Goal: Check status: Check status

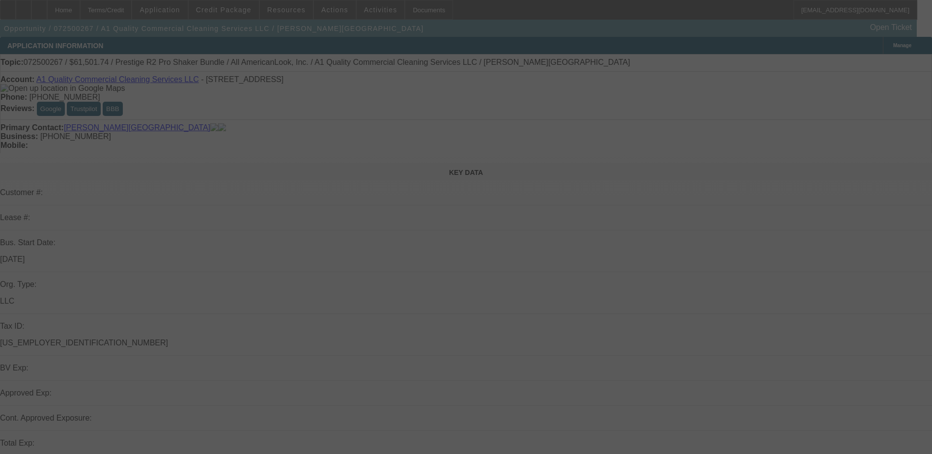
select select "0"
select select "6"
select select "0"
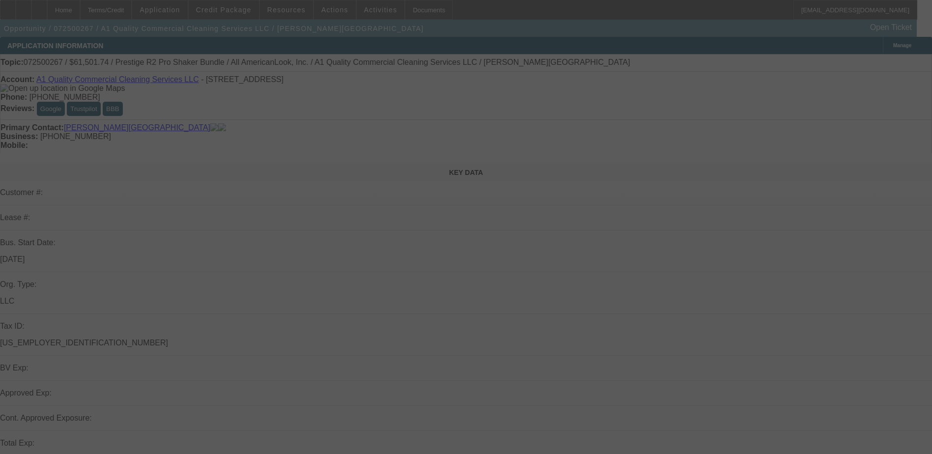
select select "0"
select select "6"
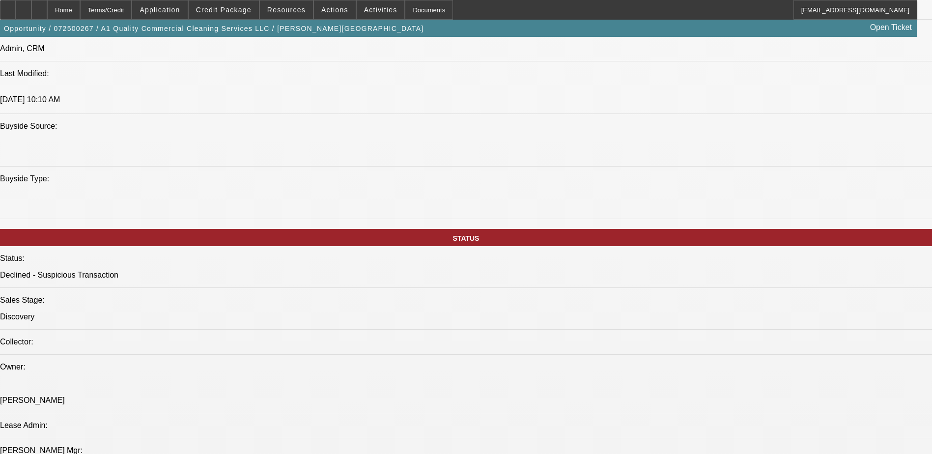
scroll to position [934, 0]
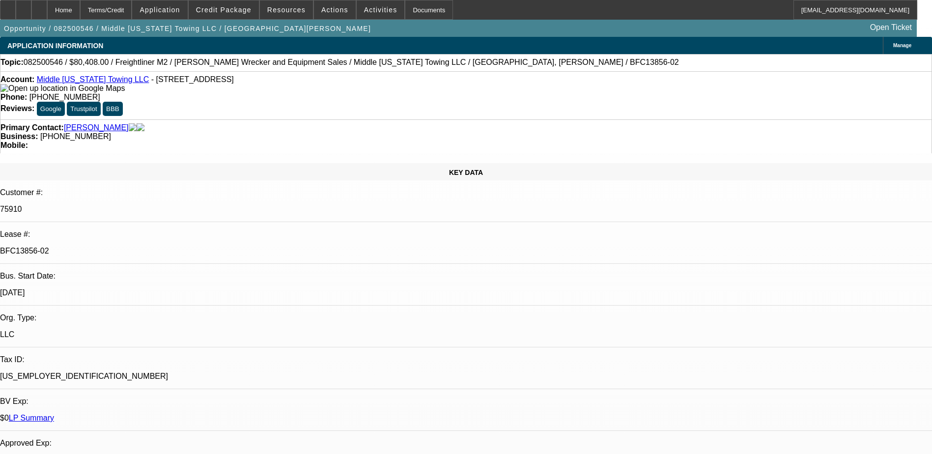
select select "0"
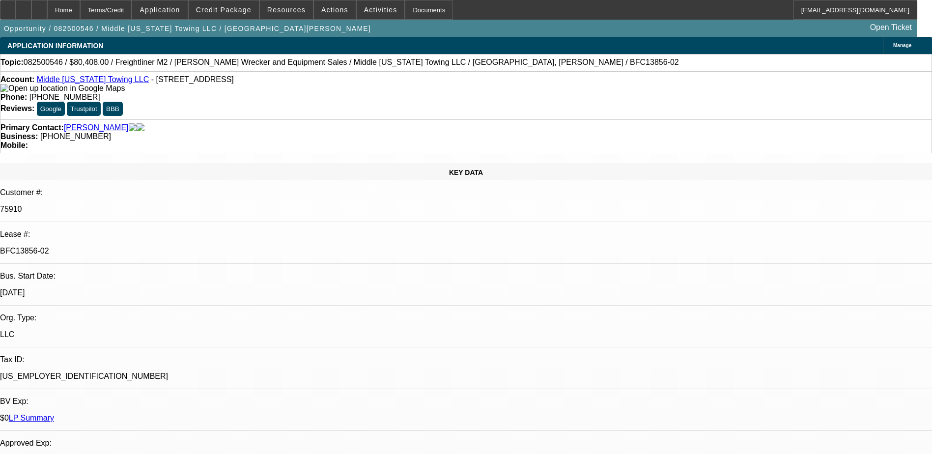
select select "0"
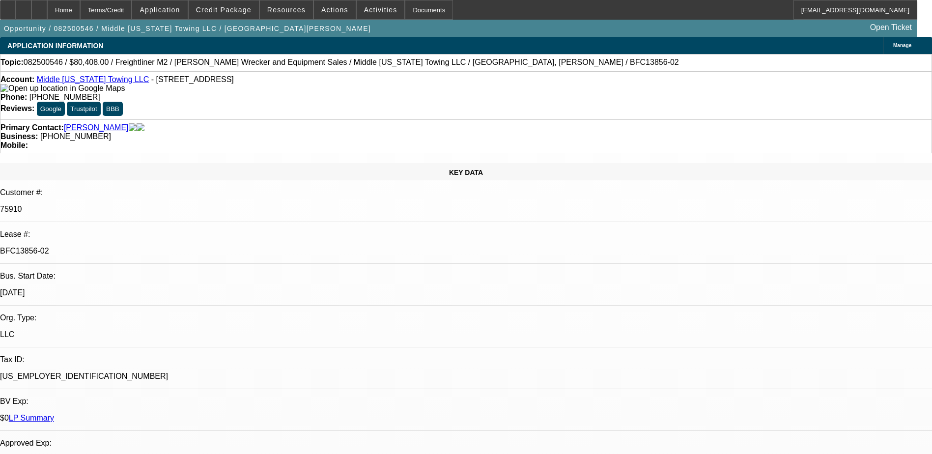
select select "0"
select select "1"
select select "2"
select select "6"
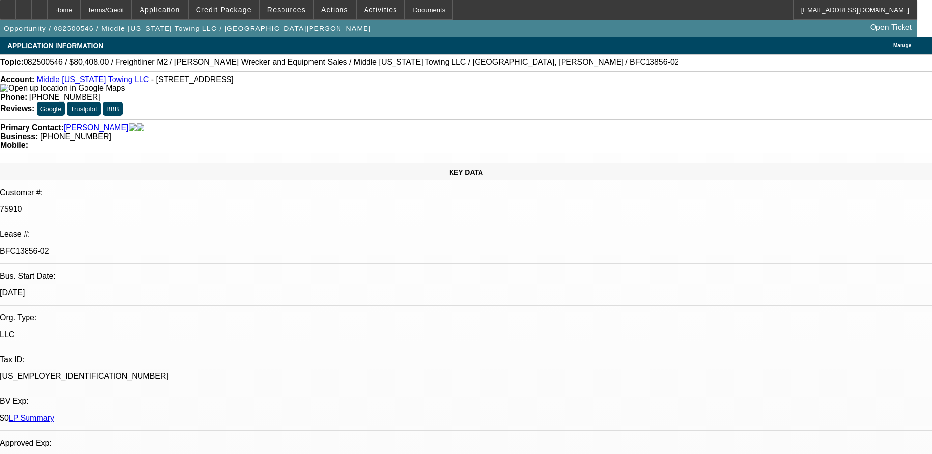
select select "1"
select select "6"
select select "1"
select select "2"
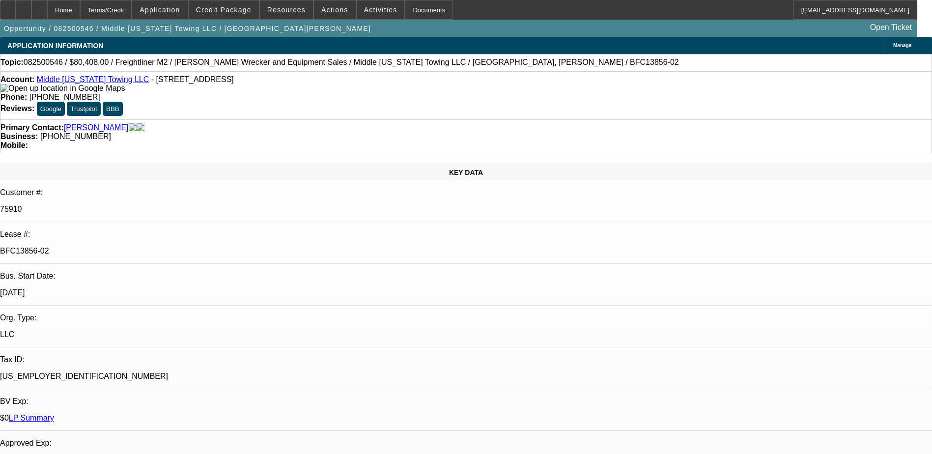
select select "6"
select select "1"
select select "2"
select select "6"
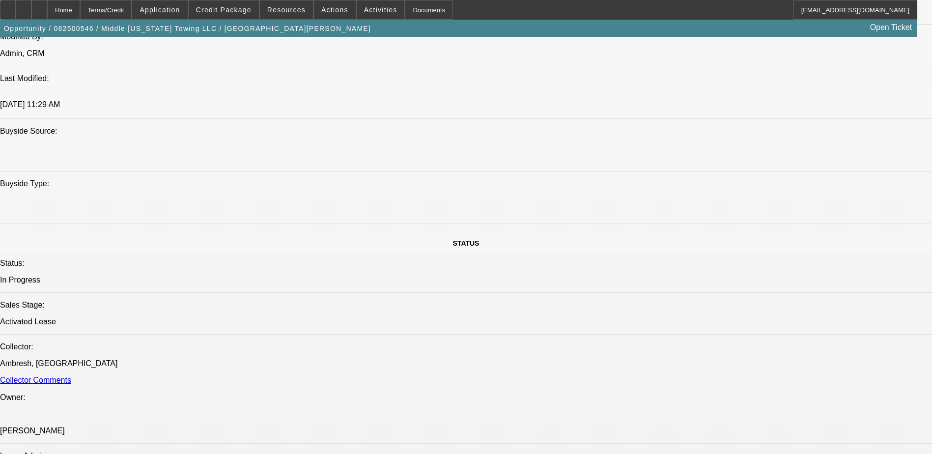
scroll to position [885, 0]
